Goal: Communication & Community: Answer question/provide support

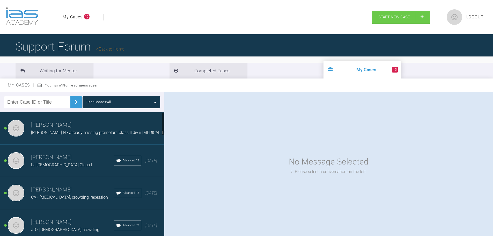
click at [63, 169] on div "[PERSON_NAME] LJ [DEMOGRAPHIC_DATA] Class I Advanced 12 [DATE]" at bounding box center [84, 160] width 168 height 32
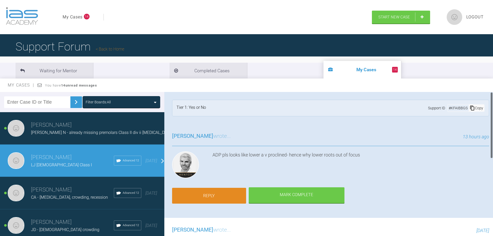
click at [219, 194] on link "Reply" at bounding box center [209, 196] width 74 height 16
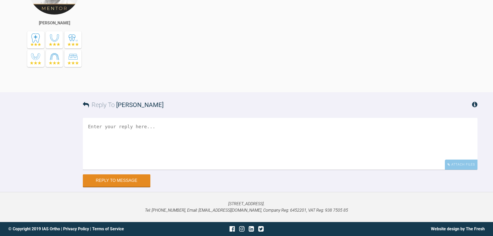
scroll to position [418, 0]
click at [274, 129] on textarea at bounding box center [280, 144] width 395 height 52
type textarea "Sorry forgot to attach ADP, here it is...."
click at [458, 162] on div "Attach Files" at bounding box center [461, 164] width 33 height 10
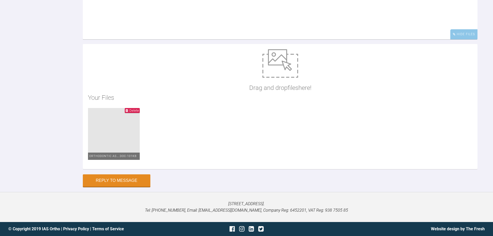
scroll to position [548, 0]
click at [138, 180] on button "Reply to Message" at bounding box center [117, 181] width 68 height 12
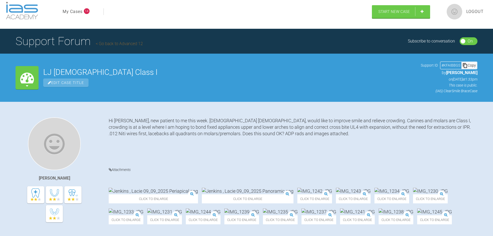
scroll to position [0, 0]
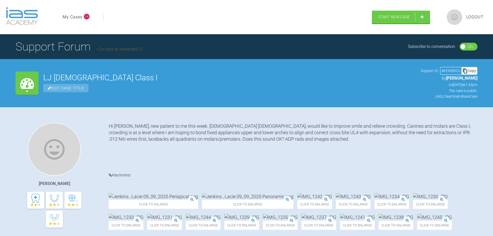
click at [63, 14] on link "My Cases" at bounding box center [73, 17] width 20 height 7
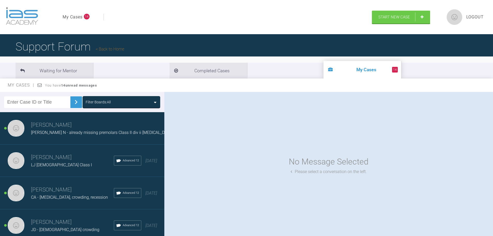
click at [62, 194] on h3 "[PERSON_NAME]" at bounding box center [72, 189] width 83 height 9
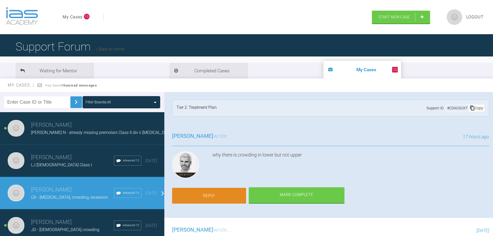
click at [232, 197] on link "Reply" at bounding box center [209, 196] width 74 height 16
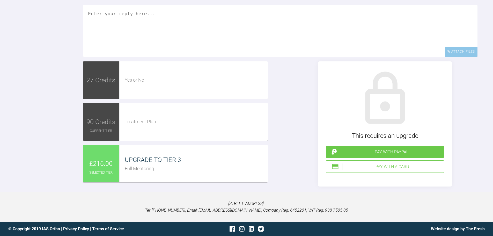
scroll to position [899, 0]
click at [148, 43] on textarea at bounding box center [280, 31] width 395 height 52
type textarea "B"
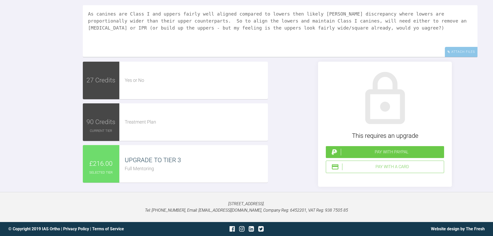
click at [273, 47] on textarea "As canines are Class I and uppers fairly well aligned compared to lowers then l…" at bounding box center [280, 31] width 395 height 52
type textarea "As canines are Class I and uppers fairly well aligned compared to lowers then l…"
click at [410, 170] on div "Pay with a Card" at bounding box center [392, 166] width 100 height 7
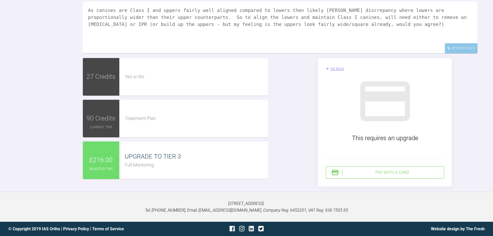
click at [359, 158] on div at bounding box center [385, 153] width 118 height 10
click at [384, 172] on div "Pay with a Card" at bounding box center [392, 172] width 100 height 7
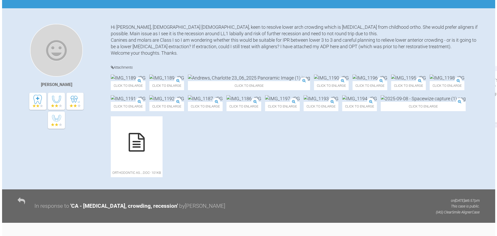
scroll to position [0, 0]
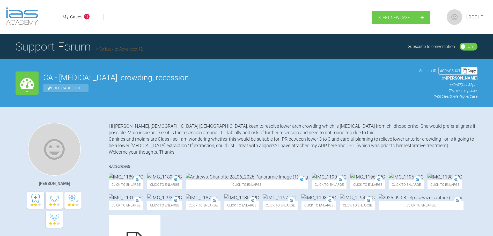
click at [372, 24] on link "Start New Case" at bounding box center [401, 17] width 58 height 13
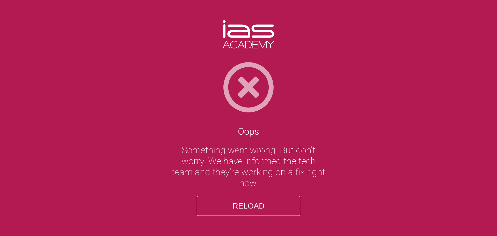
click at [255, 205] on button "Reload" at bounding box center [248, 206] width 103 height 20
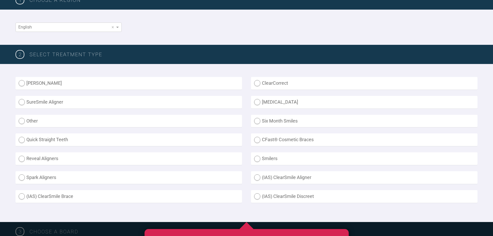
scroll to position [103, 0]
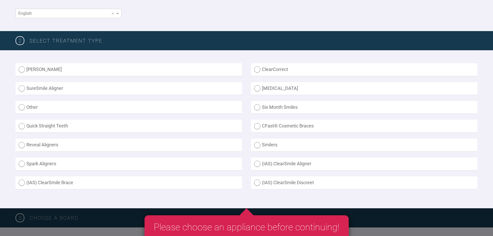
click at [53, 189] on label "(IAS) ClearSmile Brace" at bounding box center [129, 182] width 226 height 13
radio Brace "true"
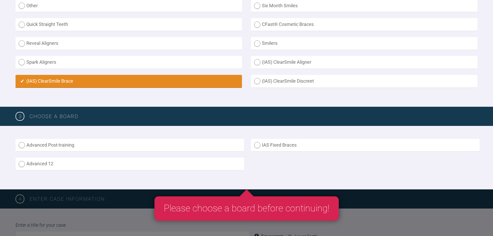
scroll to position [207, 0]
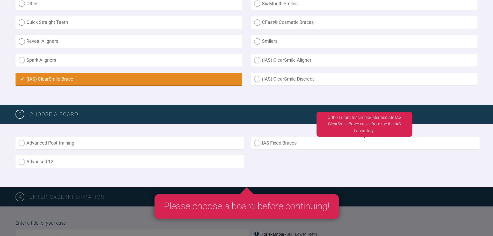
click at [293, 149] on label "IAS Fixed Braces" at bounding box center [365, 143] width 228 height 13
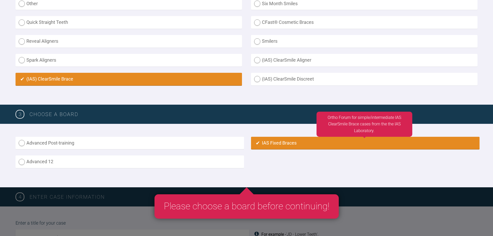
radio input "true"
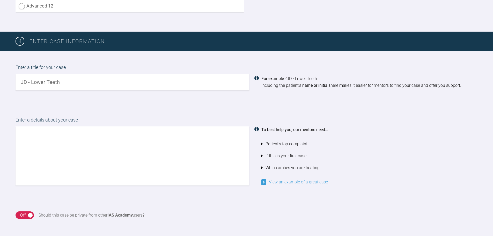
click at [81, 90] on input "text" at bounding box center [133, 82] width 234 height 17
type input "AB - relapse ortho, Class II div i"
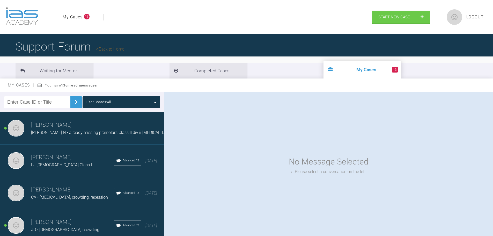
click at [17, 22] on img at bounding box center [22, 16] width 32 height 18
